Goal: Find specific page/section: Find specific page/section

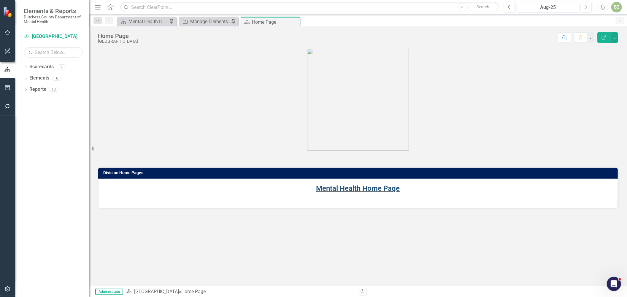
click at [371, 188] on link "Mental Health Home Page" at bounding box center [358, 188] width 84 height 8
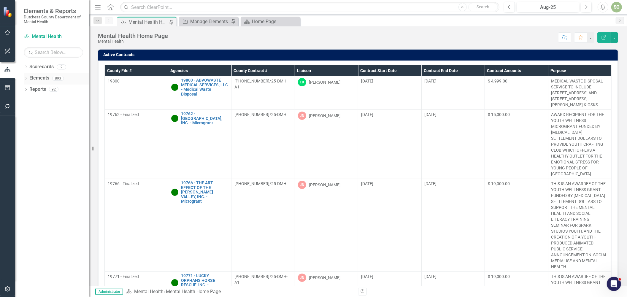
click at [27, 77] on icon "Dropdown" at bounding box center [26, 78] width 4 height 3
click at [41, 100] on link "Agency Agencies" at bounding box center [46, 100] width 28 height 7
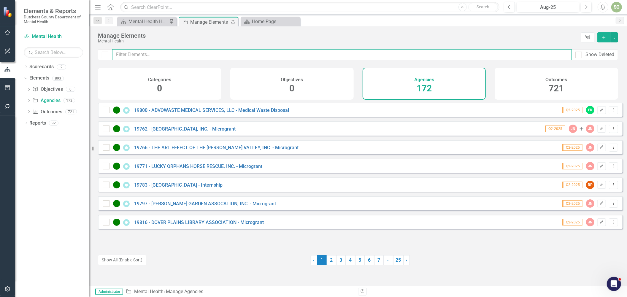
click at [147, 58] on input "text" at bounding box center [342, 54] width 460 height 11
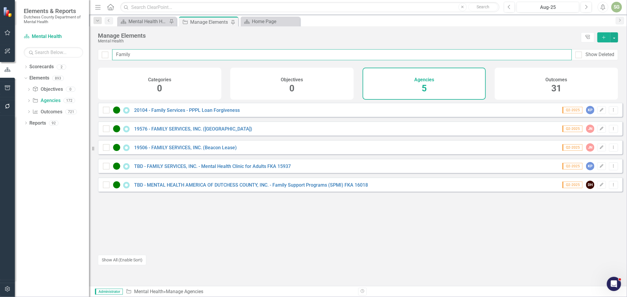
type input "Family"
click at [242, 169] on link "TBD - FAMILY SERVICES, INC. - Mental Health Clinic for Adults FKA 15937" at bounding box center [212, 167] width 157 height 6
